Goal: Information Seeking & Learning: Understand process/instructions

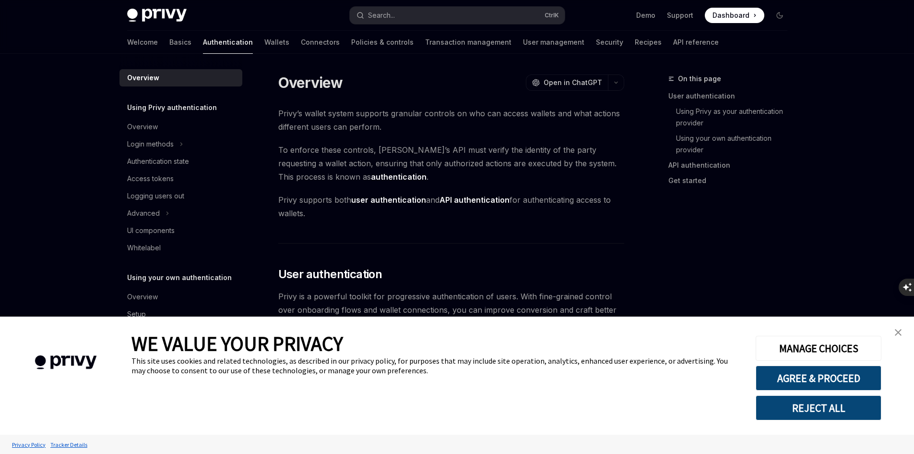
type textarea "*"
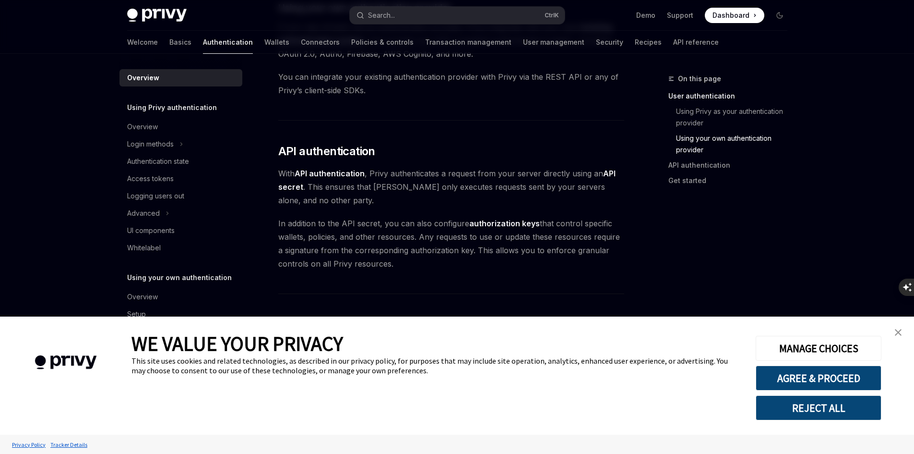
scroll to position [720, 0]
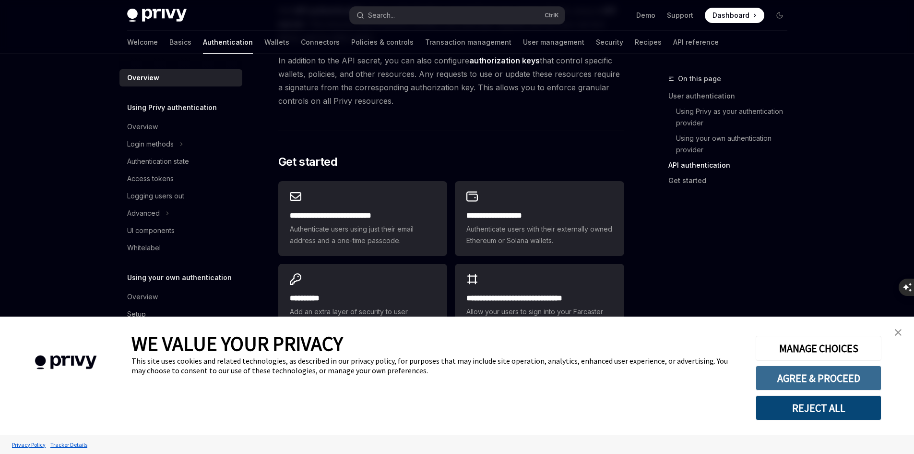
click at [841, 375] on button "AGREE & PROCEED" at bounding box center [819, 377] width 126 height 25
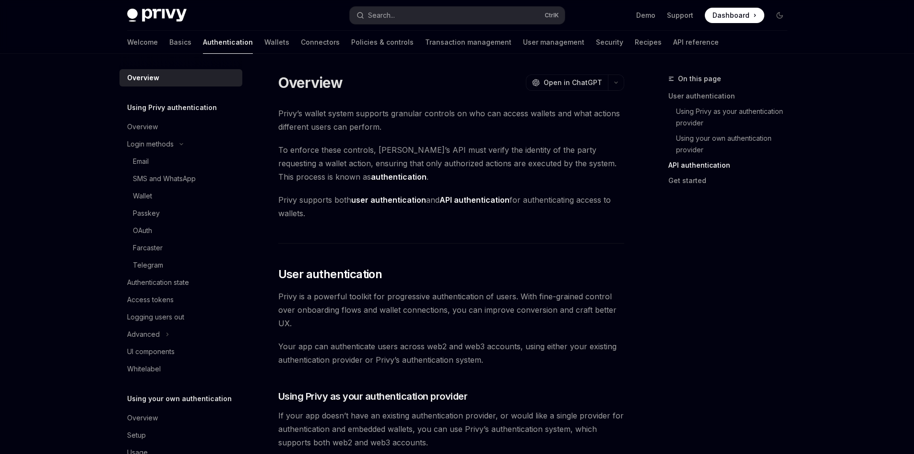
scroll to position [720, 0]
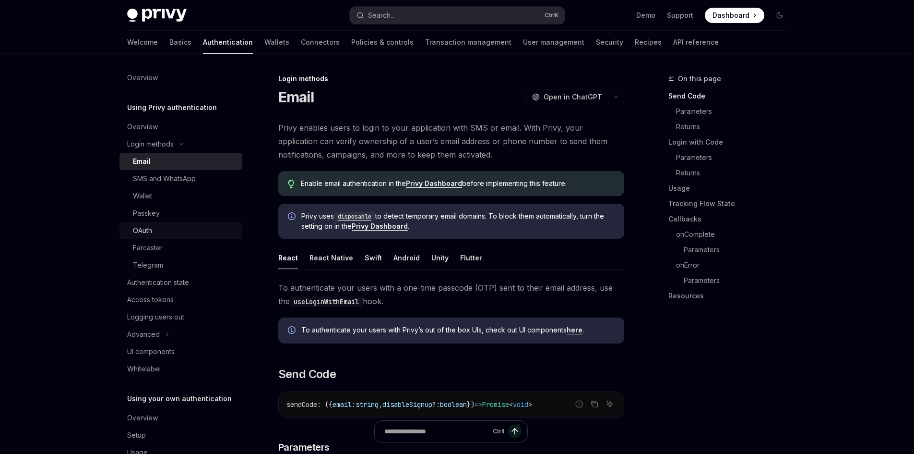
click at [161, 238] on link "OAuth" at bounding box center [181, 230] width 123 height 17
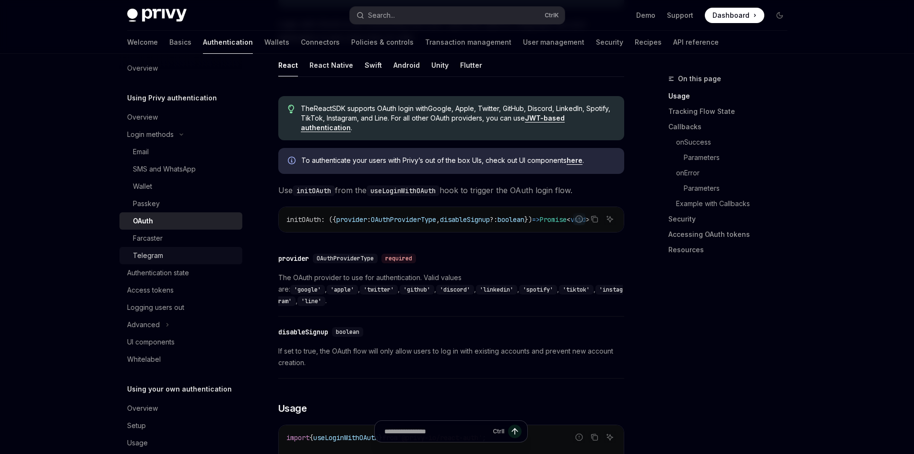
scroll to position [26, 0]
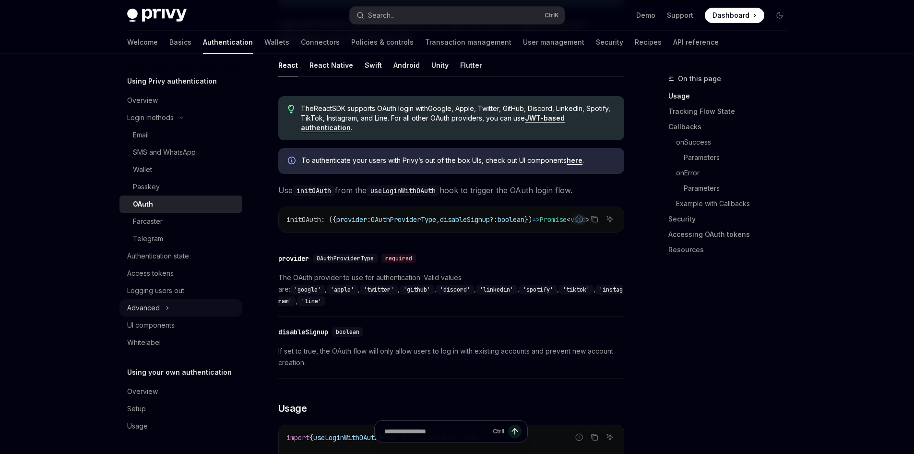
click at [179, 314] on button "Advanced" at bounding box center [181, 307] width 123 height 17
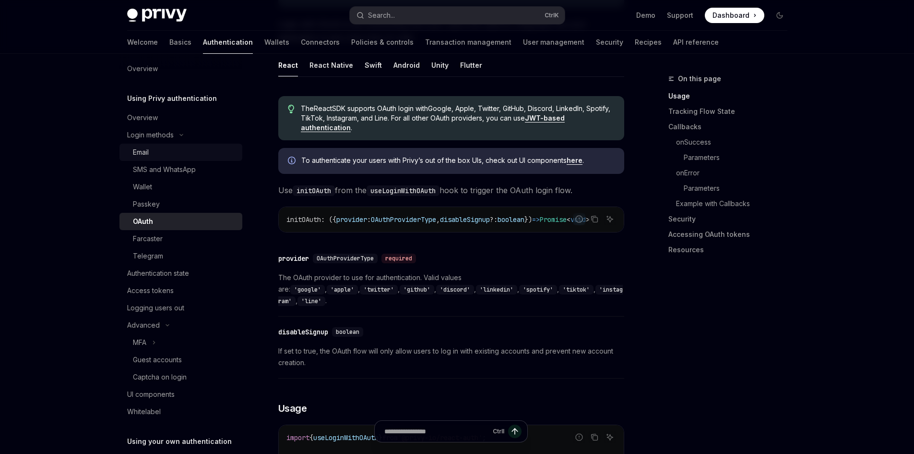
scroll to position [0, 0]
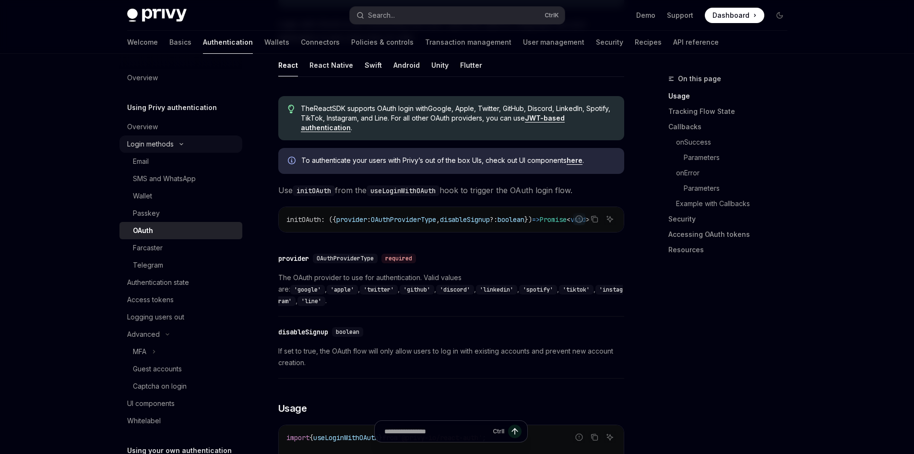
click at [176, 145] on button "Login methods" at bounding box center [181, 143] width 123 height 17
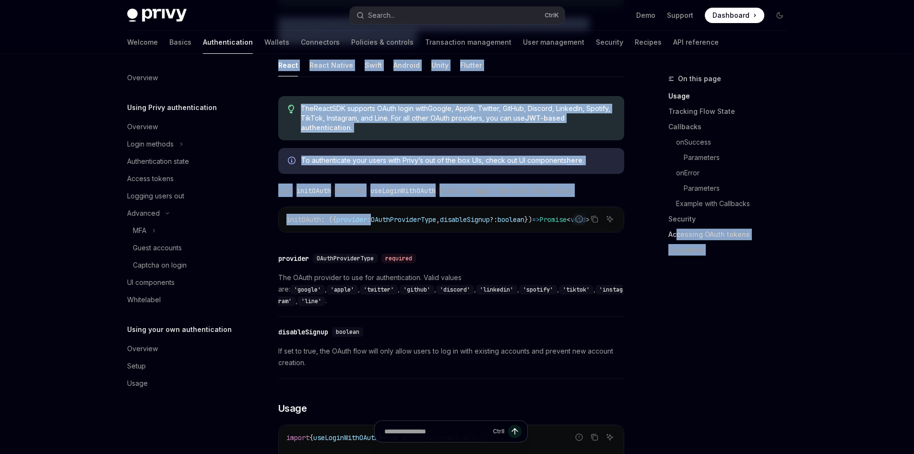
drag, startPoint x: 378, startPoint y: 236, endPoint x: 679, endPoint y: 236, distance: 301.0
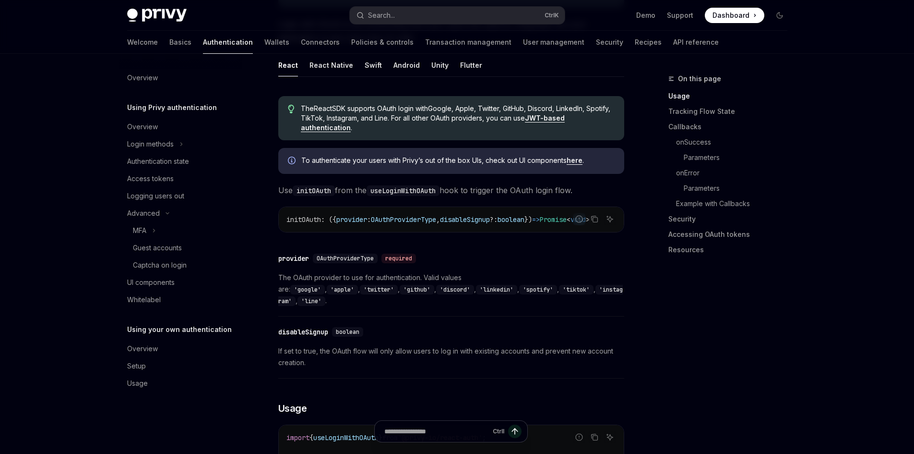
click at [574, 270] on div "​ provider OAuthProviderType required The OAuth provider to use for authenticat…" at bounding box center [451, 282] width 346 height 69
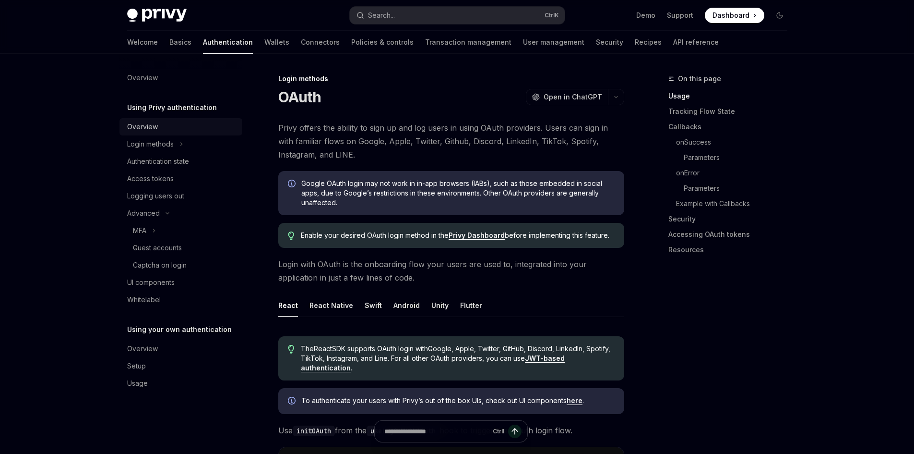
click at [132, 128] on div "Overview" at bounding box center [142, 127] width 31 height 12
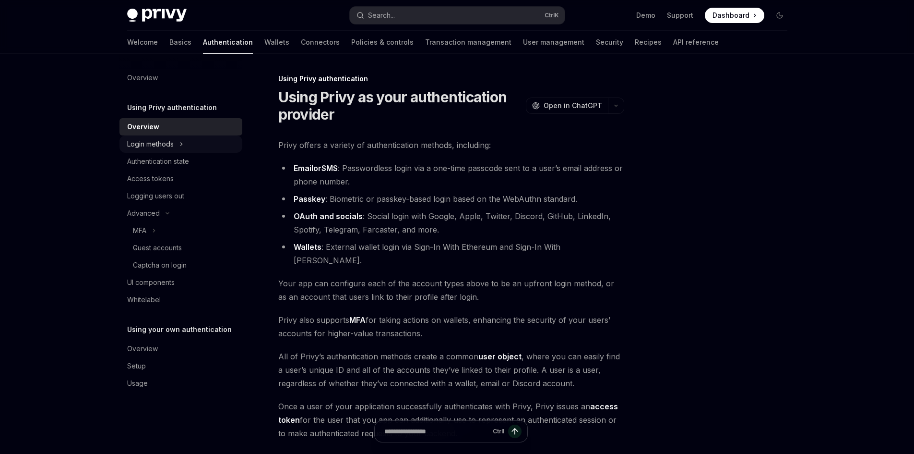
click at [189, 147] on button "Login methods" at bounding box center [181, 143] width 123 height 17
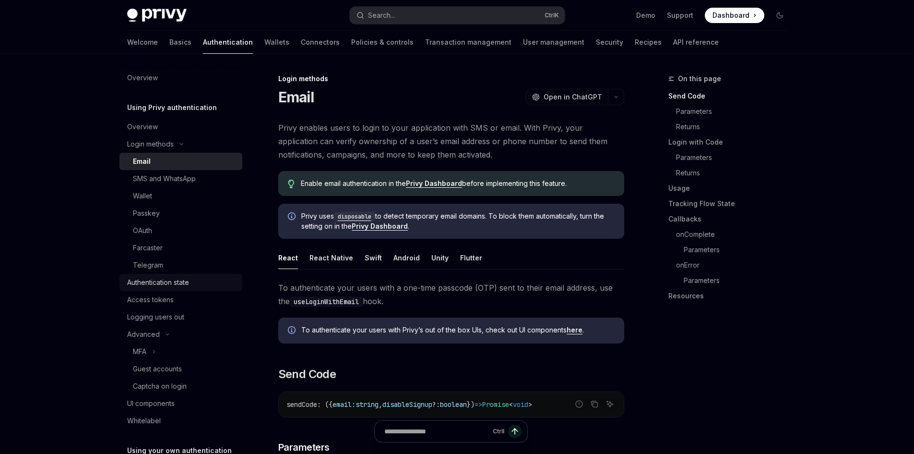
click at [169, 281] on div "Authentication state" at bounding box center [158, 282] width 62 height 12
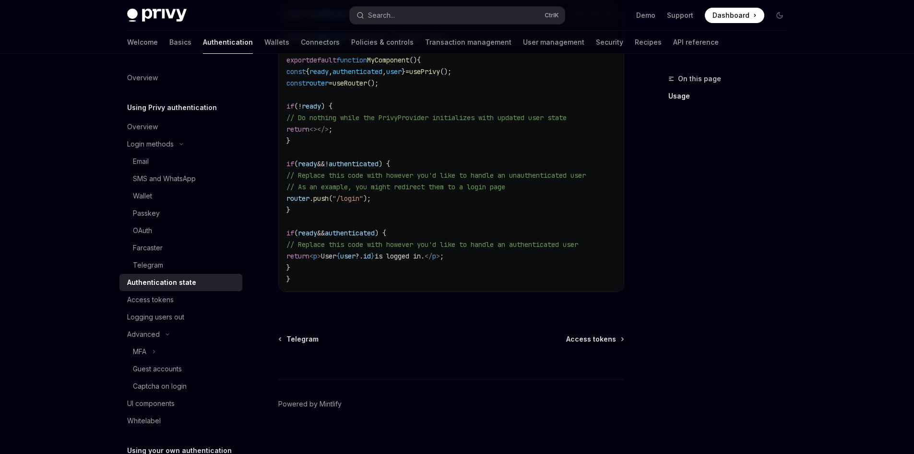
scroll to position [376, 0]
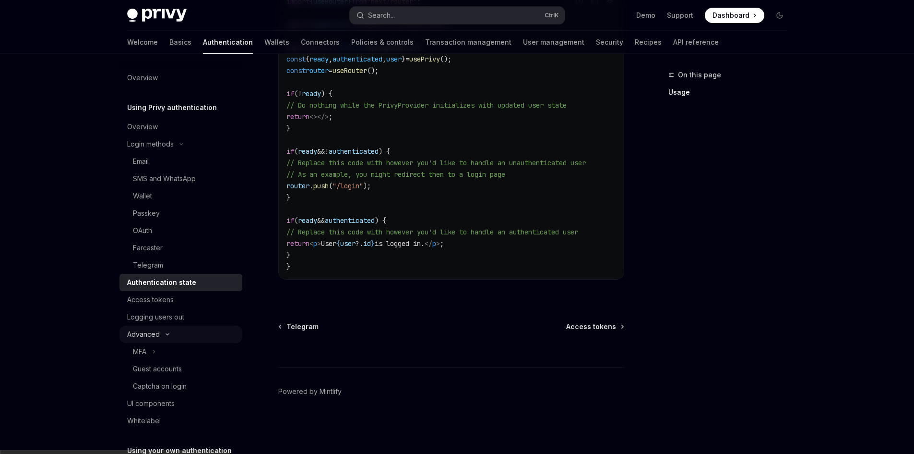
click at [171, 327] on button "Advanced" at bounding box center [181, 333] width 123 height 17
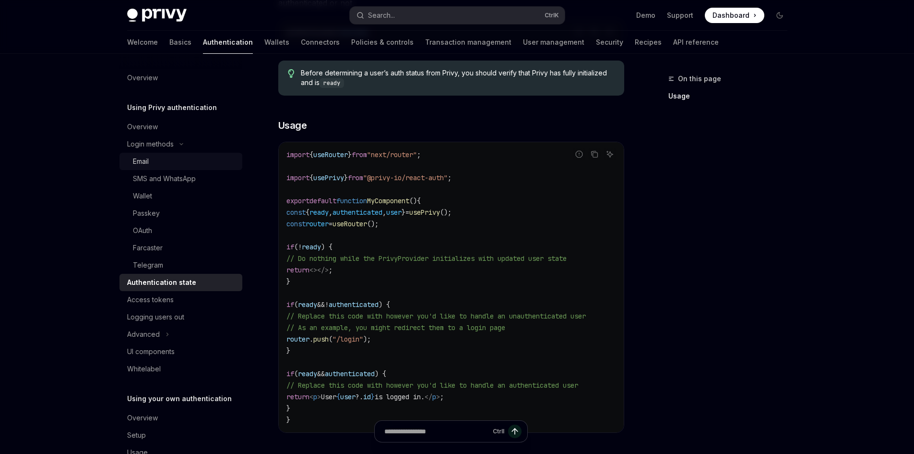
scroll to position [136, 0]
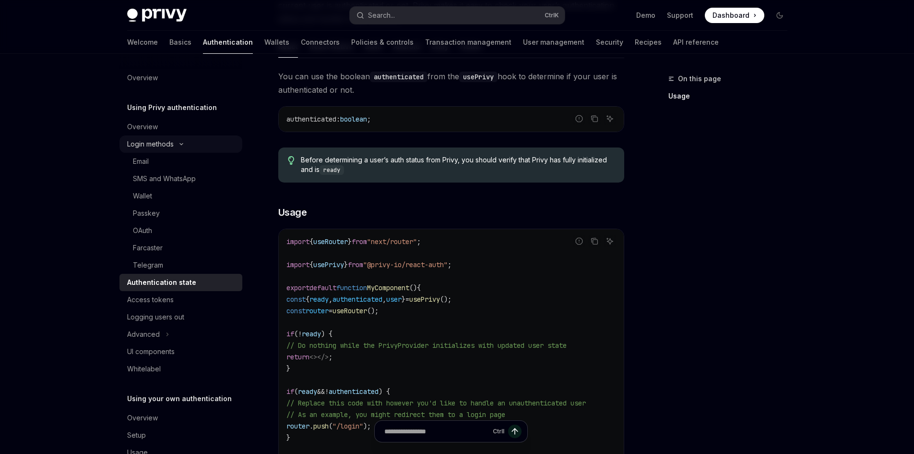
click at [162, 140] on div "Login methods" at bounding box center [150, 144] width 47 height 12
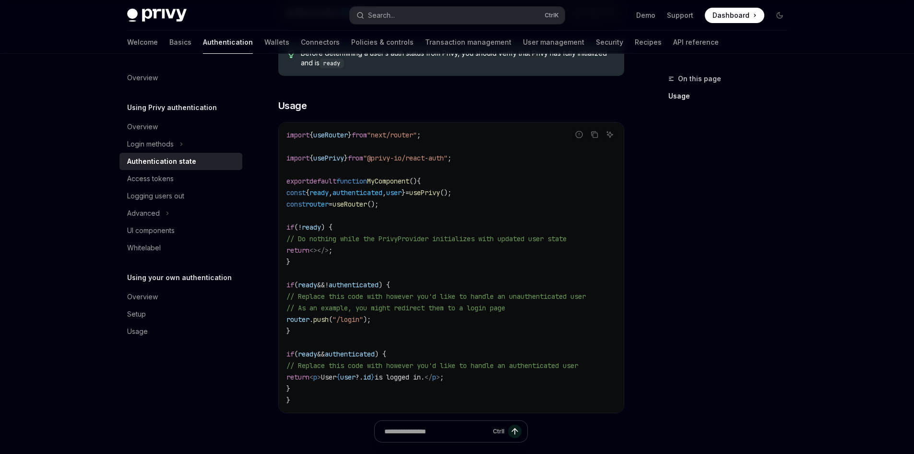
scroll to position [280, 0]
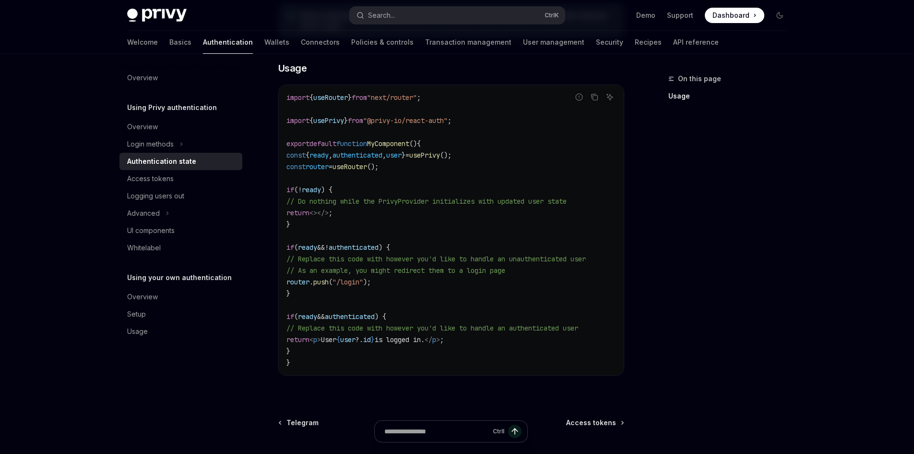
click at [711, 18] on span at bounding box center [735, 15] width 60 height 15
click at [720, 18] on span "Dashboard" at bounding box center [731, 16] width 37 height 10
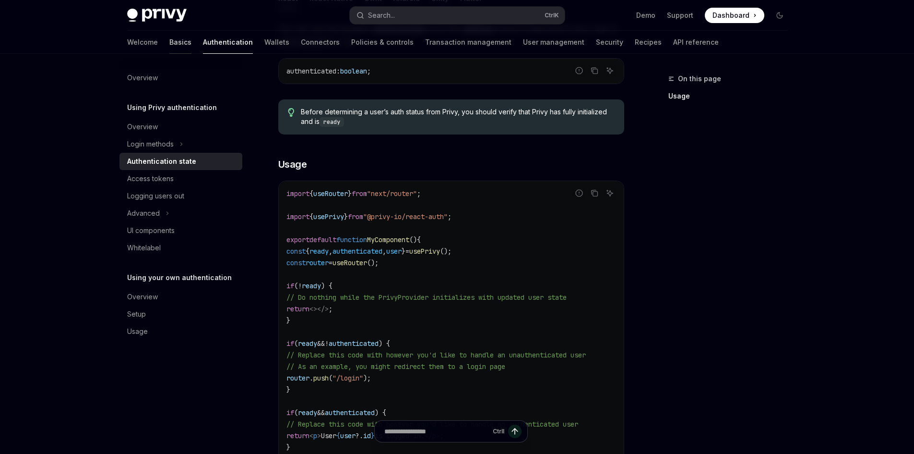
click at [169, 41] on link "Basics" at bounding box center [180, 42] width 22 height 23
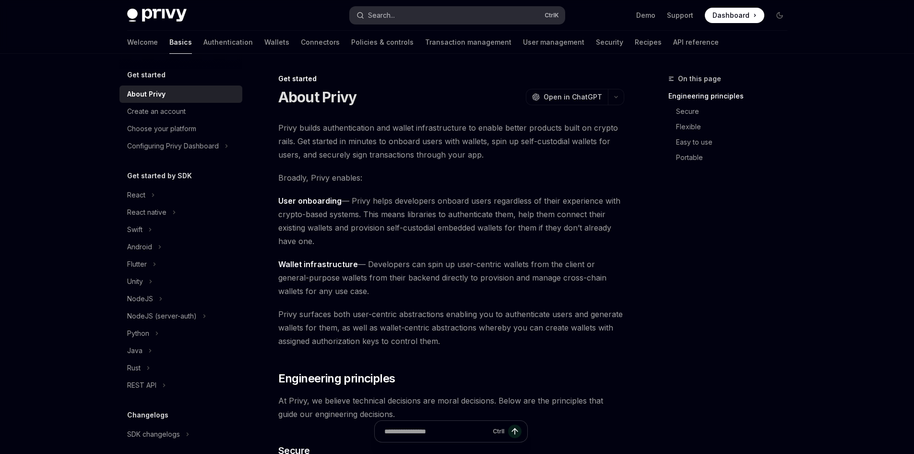
click at [390, 19] on div "Search..." at bounding box center [381, 16] width 27 height 12
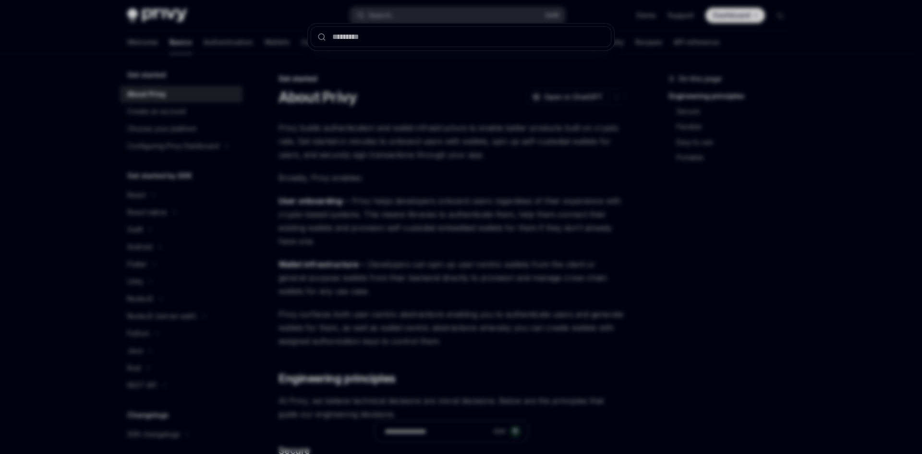
click at [390, 19] on div at bounding box center [461, 227] width 922 height 454
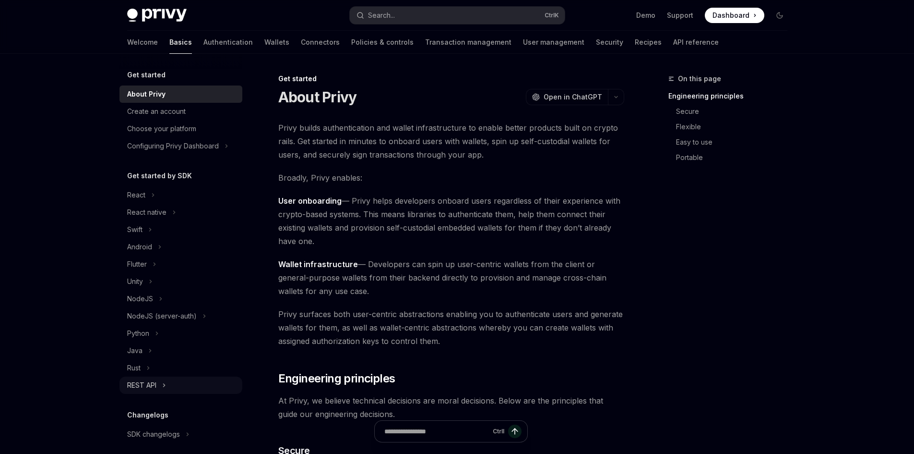
click at [149, 384] on div "REST API" at bounding box center [141, 385] width 29 height 12
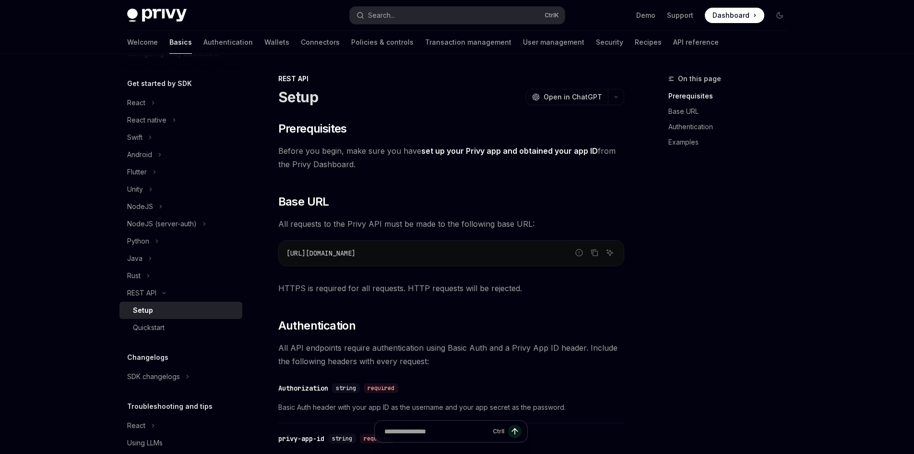
scroll to position [96, 0]
click at [156, 319] on div "Quickstart" at bounding box center [149, 324] width 32 height 12
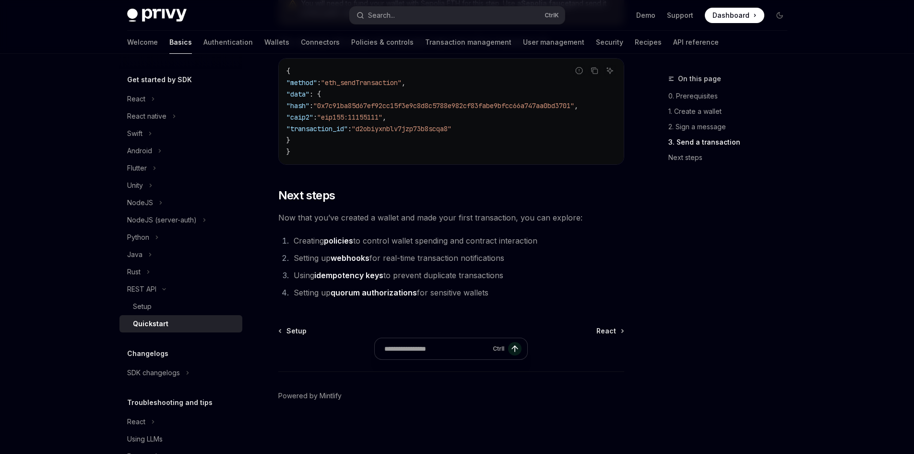
scroll to position [1248, 0]
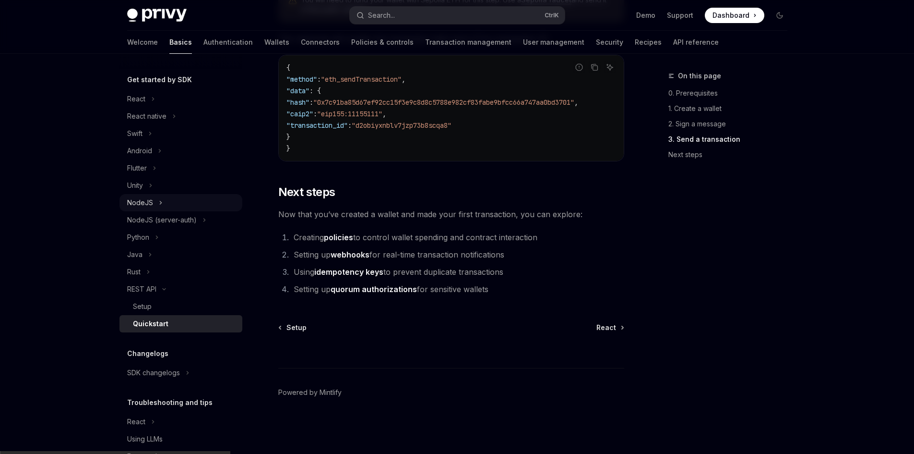
click at [150, 204] on div "NodeJS" at bounding box center [140, 203] width 26 height 12
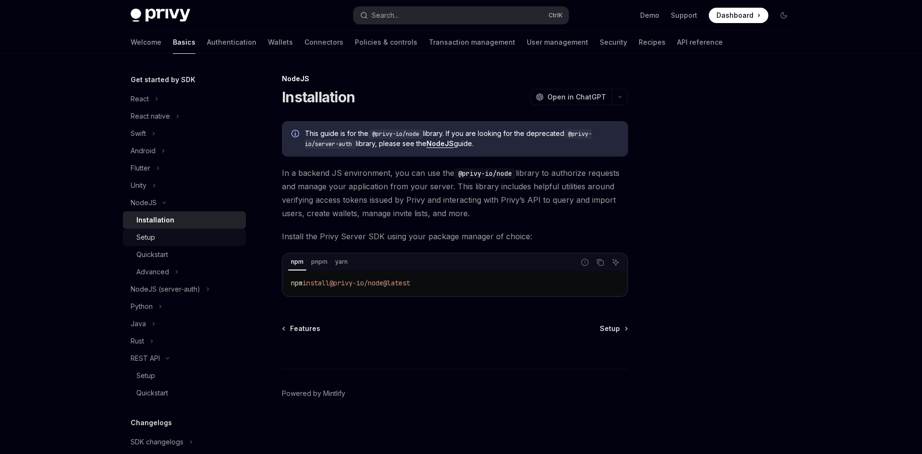
click at [174, 231] on link "Setup" at bounding box center [184, 236] width 123 height 17
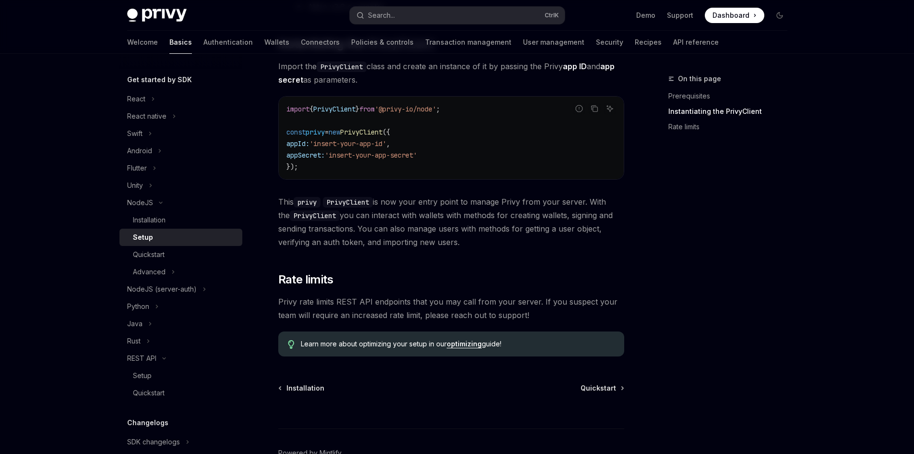
scroll to position [348, 0]
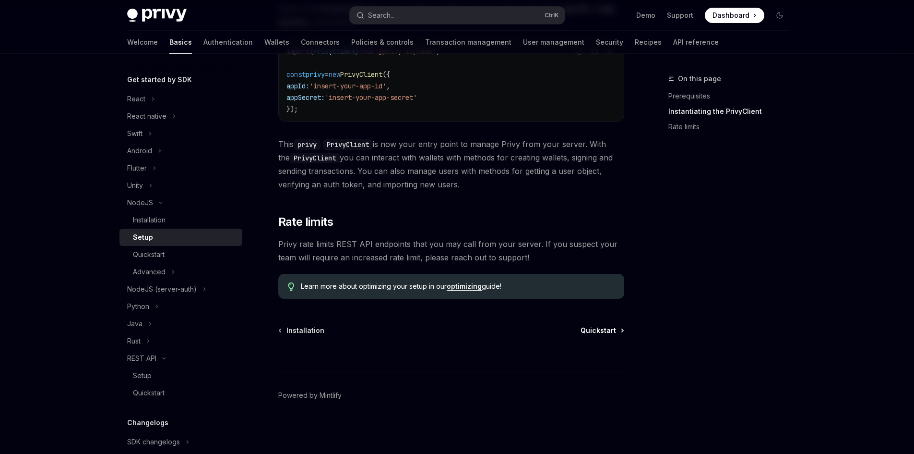
click at [622, 329] on icon at bounding box center [622, 330] width 1 height 3
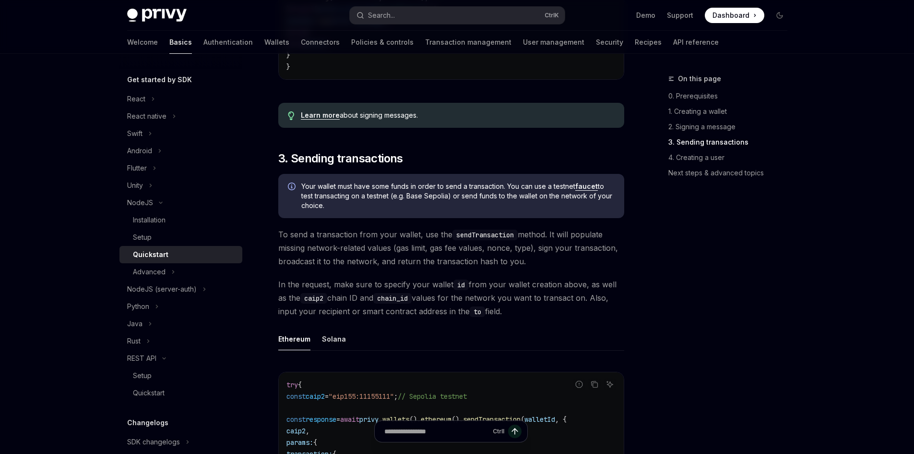
scroll to position [1200, 0]
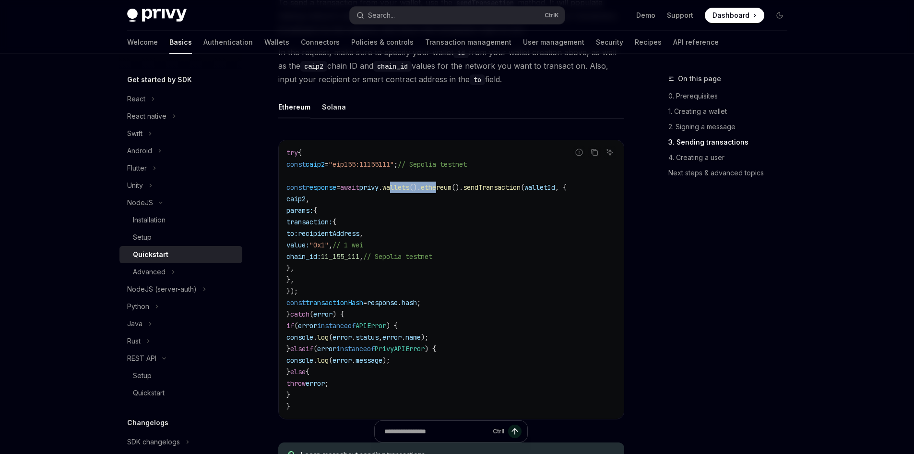
drag, startPoint x: 427, startPoint y: 192, endPoint x: 476, endPoint y: 192, distance: 49.0
click at [476, 192] on span "const response = await privy . wallets (). ethereum (). sendTransaction ( walle…" at bounding box center [427, 187] width 280 height 9
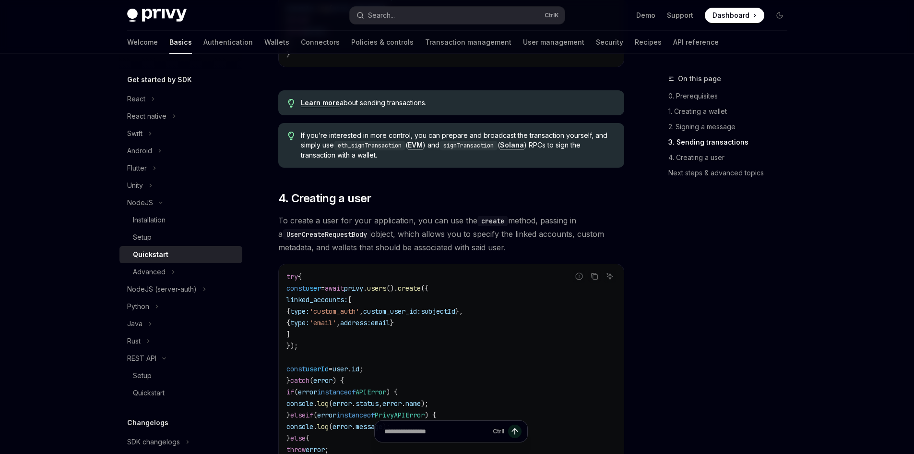
scroll to position [1680, 0]
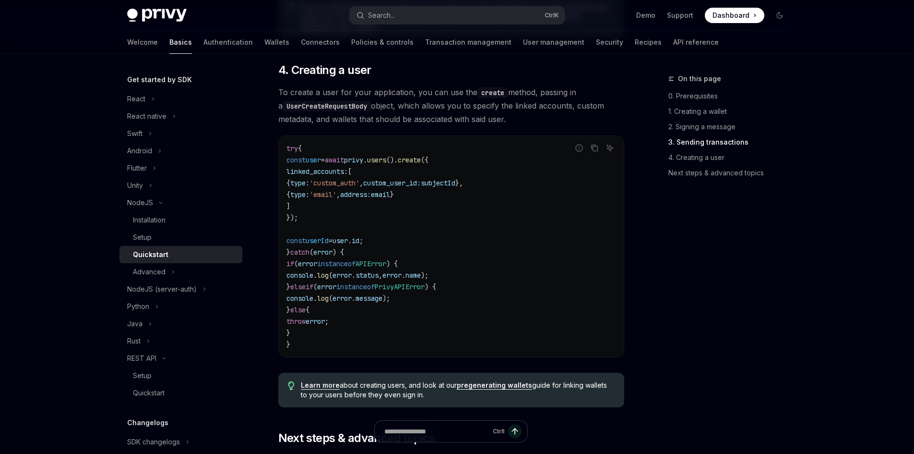
click at [402, 219] on code "try { const user = await privy . users (). create ({ linked_accounts: [ { type:…" at bounding box center [452, 246] width 330 height 207
click at [352, 187] on span "'custom_auth'" at bounding box center [335, 183] width 50 height 9
click at [555, 216] on code "try { const user = await privy . users (). create ({ linked_accounts: [ { type:…" at bounding box center [452, 246] width 330 height 207
click at [466, 216] on code "try { const user = await privy . users (). create ({ linked_accounts: [ { type:…" at bounding box center [452, 246] width 330 height 207
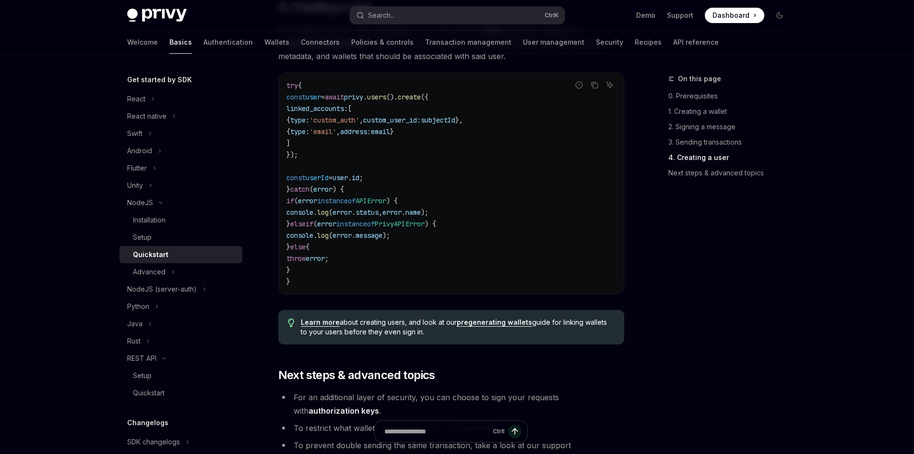
scroll to position [1952, 0]
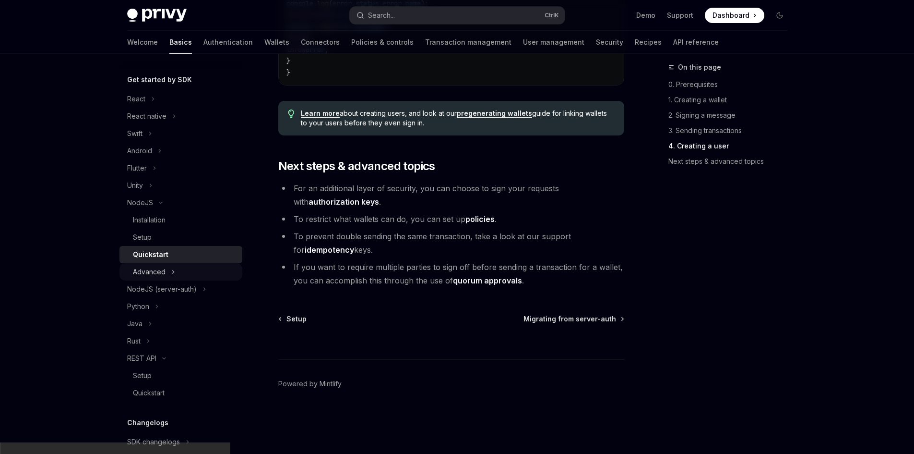
click at [165, 272] on div "Advanced" at bounding box center [149, 272] width 33 height 12
type textarea "*"
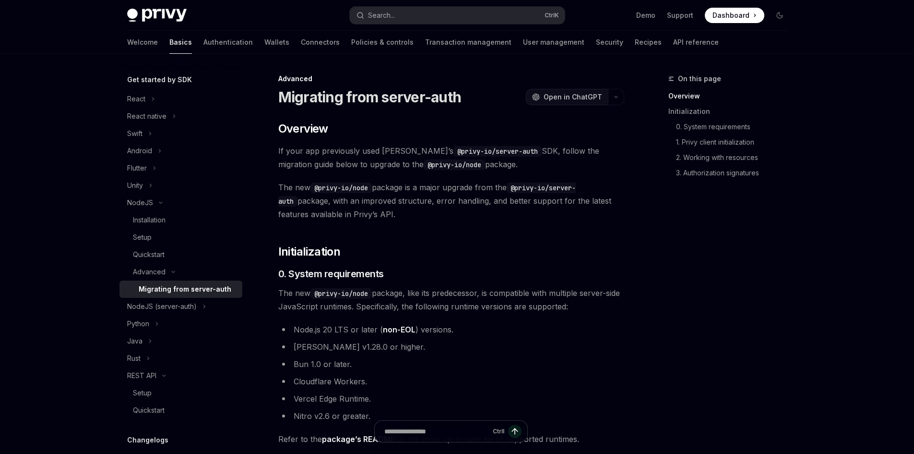
click at [588, 99] on span "Open in ChatGPT" at bounding box center [573, 97] width 59 height 10
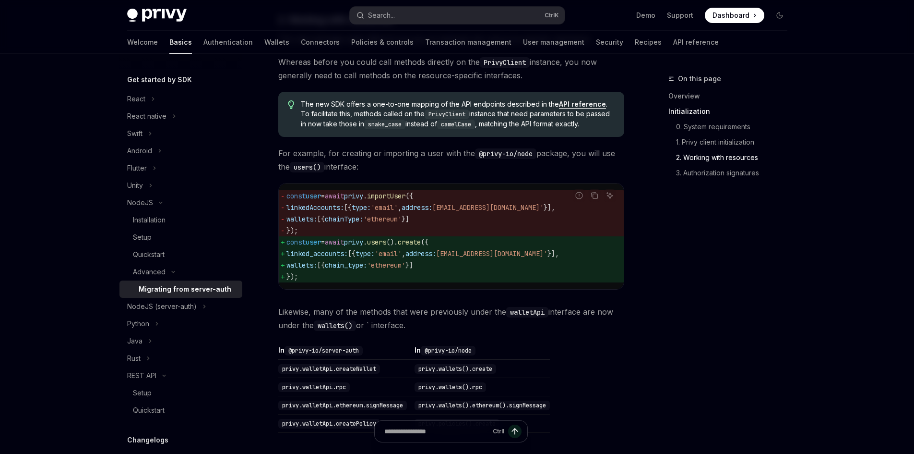
scroll to position [672, 0]
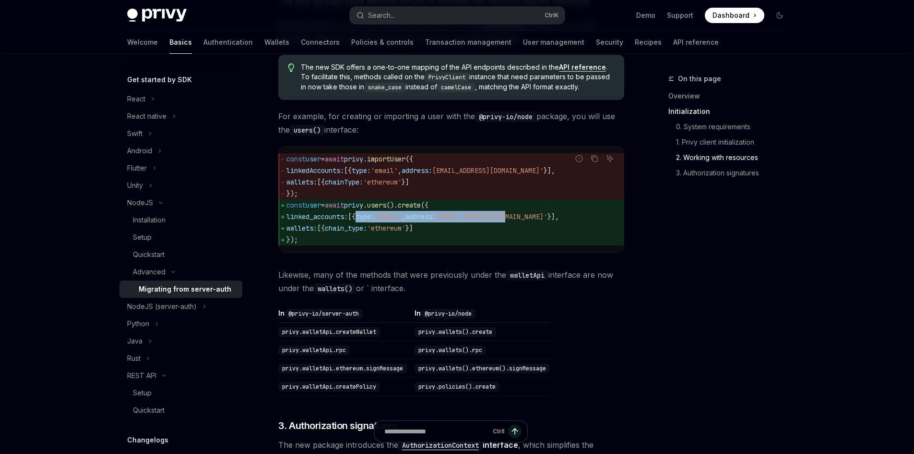
drag, startPoint x: 367, startPoint y: 232, endPoint x: 538, endPoint y: 224, distance: 171.1
click at [538, 222] on span "linked_accounts: [{ type: 'email' , address: 'test@example.com' }]," at bounding box center [452, 217] width 330 height 12
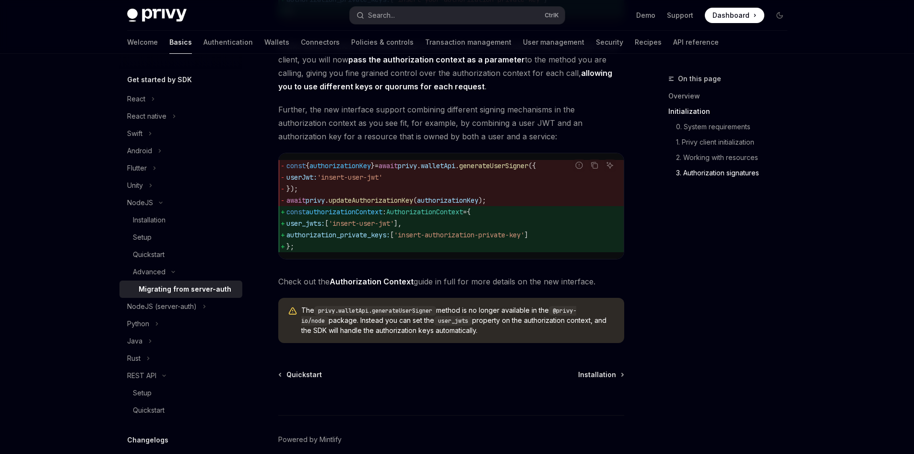
scroll to position [1200, 0]
